Goal: Information Seeking & Learning: Check status

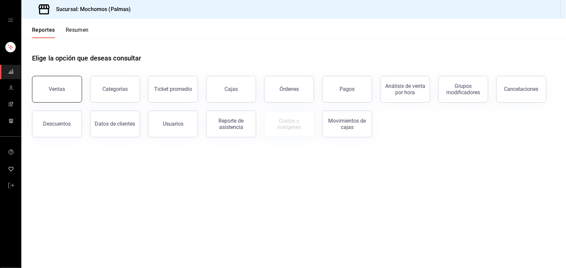
click at [61, 79] on button "Ventas" at bounding box center [57, 89] width 50 height 27
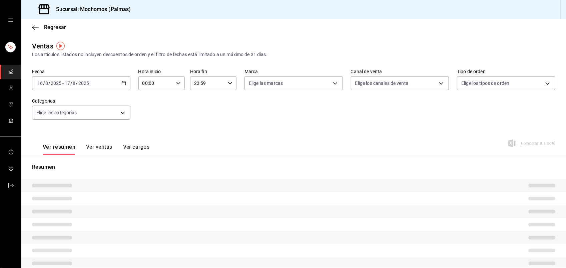
type input "04:03"
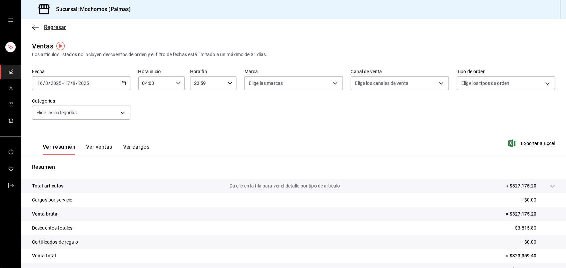
click at [57, 27] on span "Regresar" at bounding box center [55, 27] width 22 height 6
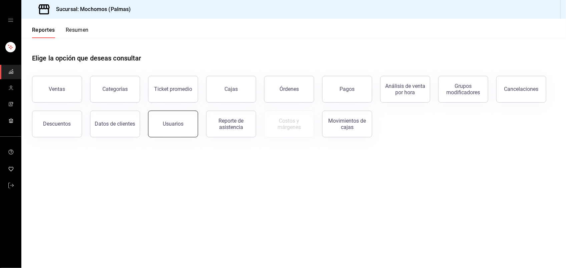
click at [191, 113] on button "Usuarios" at bounding box center [173, 123] width 50 height 27
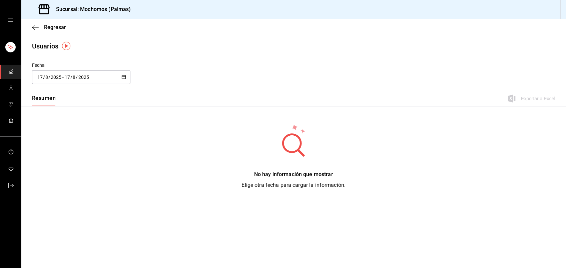
click at [123, 80] on div "[DATE] [DATE] - [DATE] [DATE]" at bounding box center [81, 77] width 98 height 14
click at [51, 175] on li "Rango de fechas" at bounding box center [63, 173] width 63 height 15
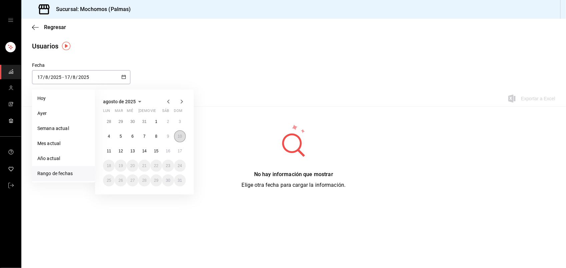
click at [181, 138] on button "10" at bounding box center [180, 136] width 12 height 12
click at [181, 147] on button "17" at bounding box center [180, 151] width 12 height 12
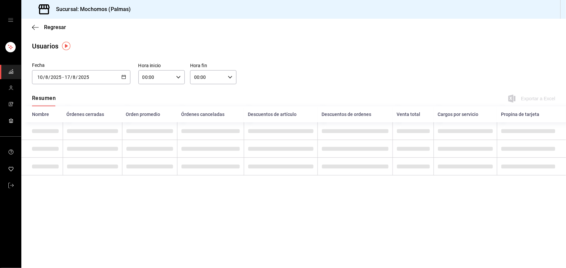
type input "[DATE]"
type input "10"
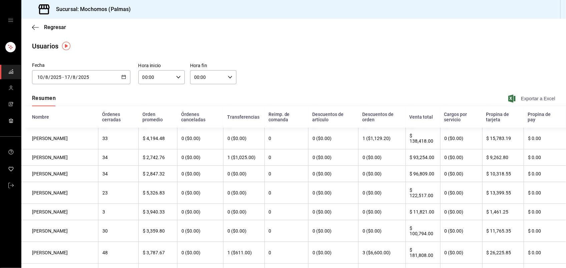
click at [541, 97] on span "Exportar a Excel" at bounding box center [533, 98] width 46 height 8
click at [48, 26] on span "Regresar" at bounding box center [55, 27] width 22 height 6
